Goal: Information Seeking & Learning: Learn about a topic

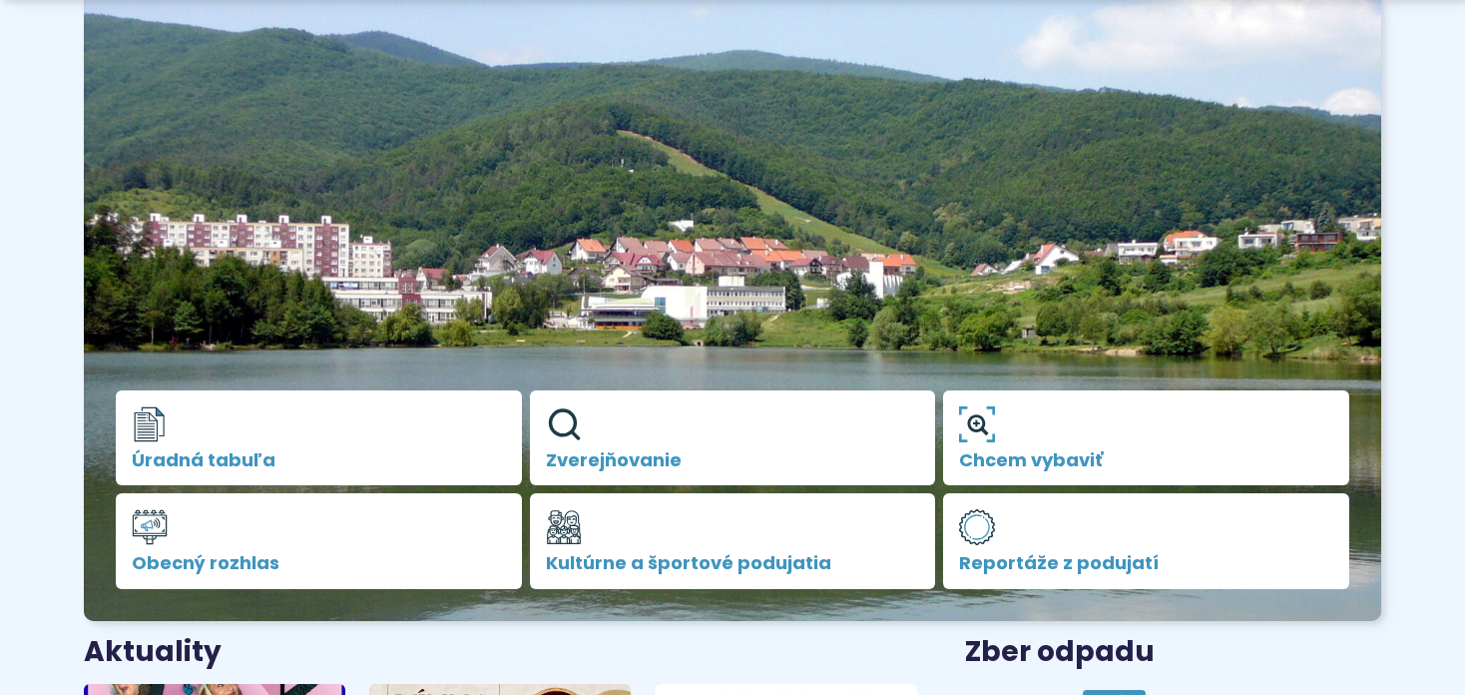
scroll to position [200, 0]
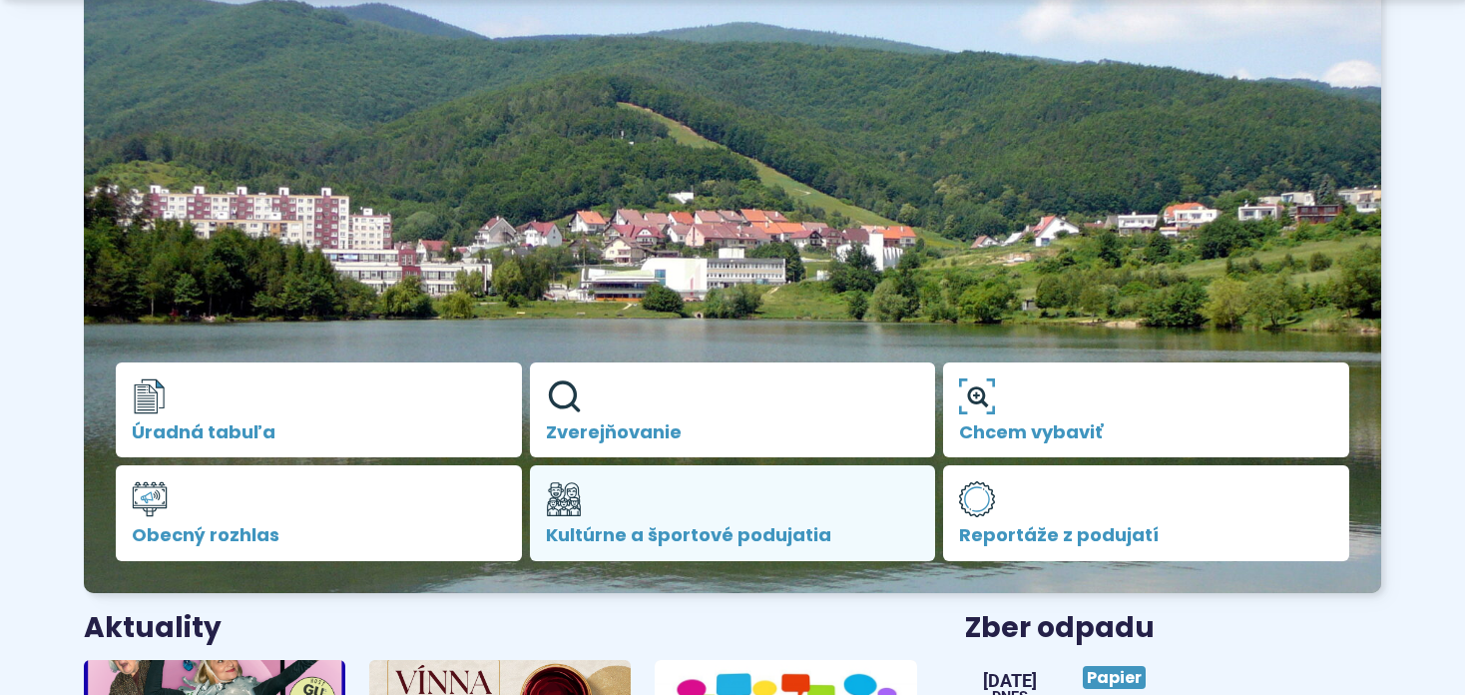
click at [629, 520] on link "Kultúrne a športové podujatia" at bounding box center [733, 513] width 406 height 96
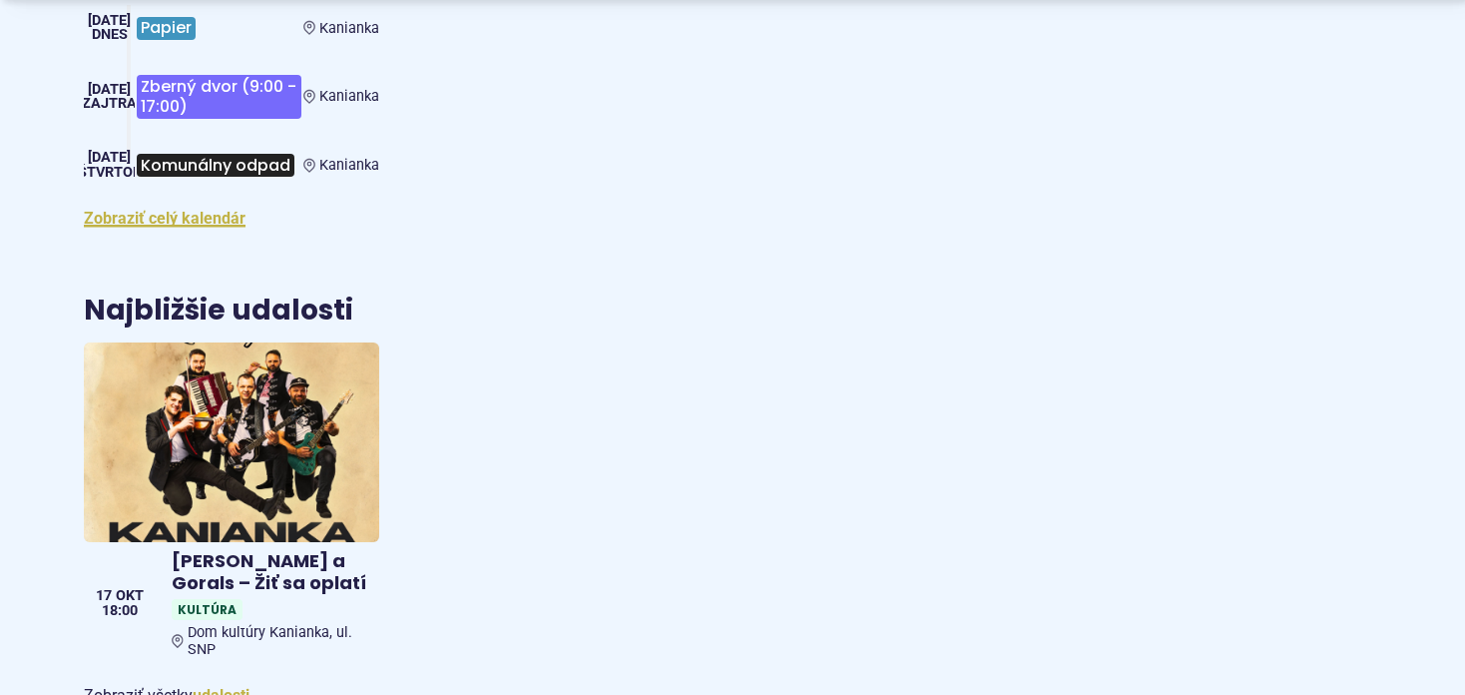
scroll to position [2874, 0]
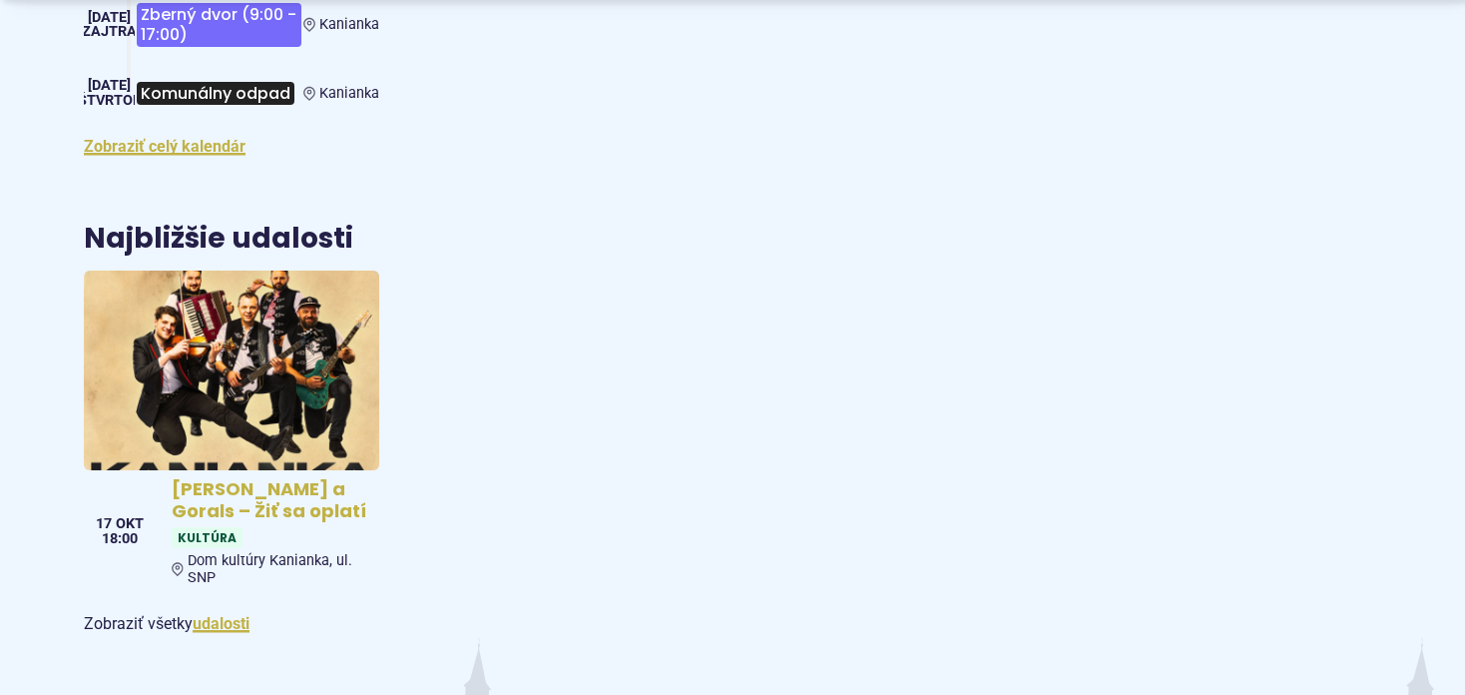
click at [295, 283] on img at bounding box center [231, 370] width 339 height 230
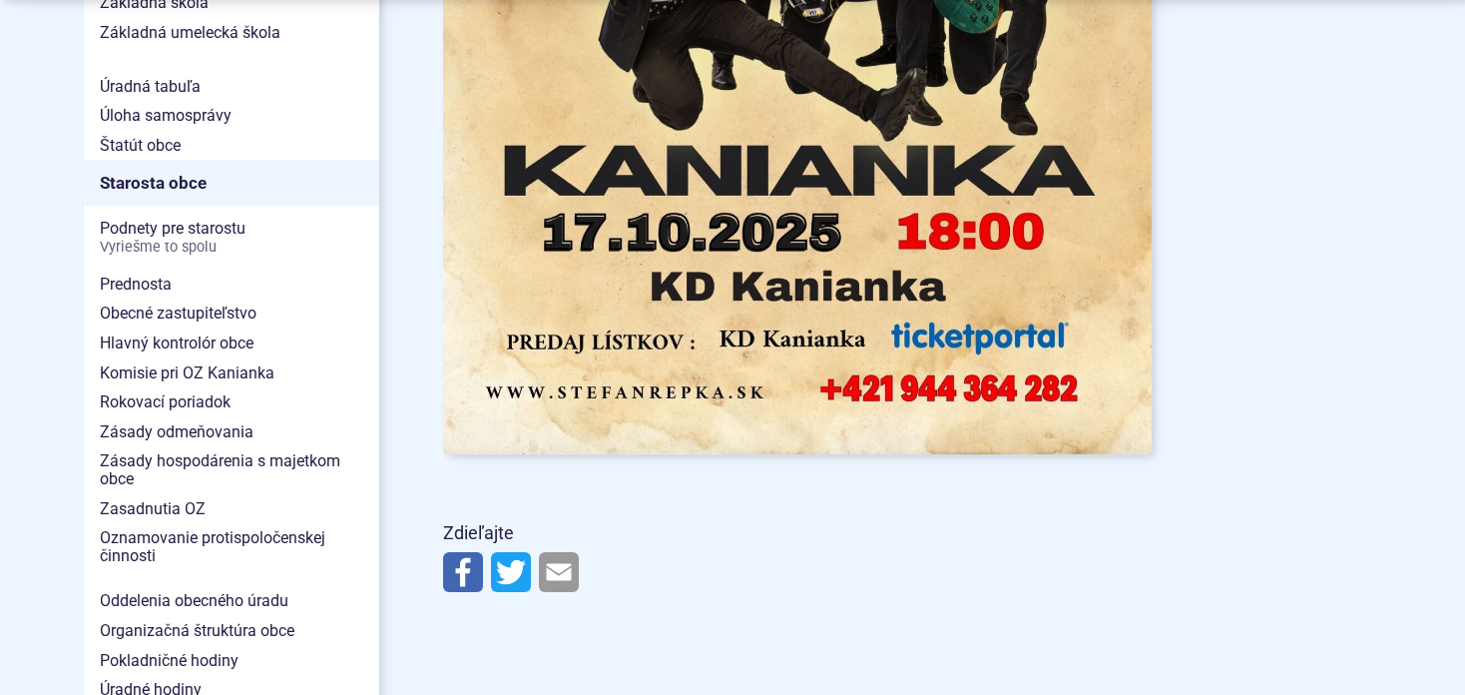
scroll to position [1297, 0]
